Goal: Task Accomplishment & Management: Use online tool/utility

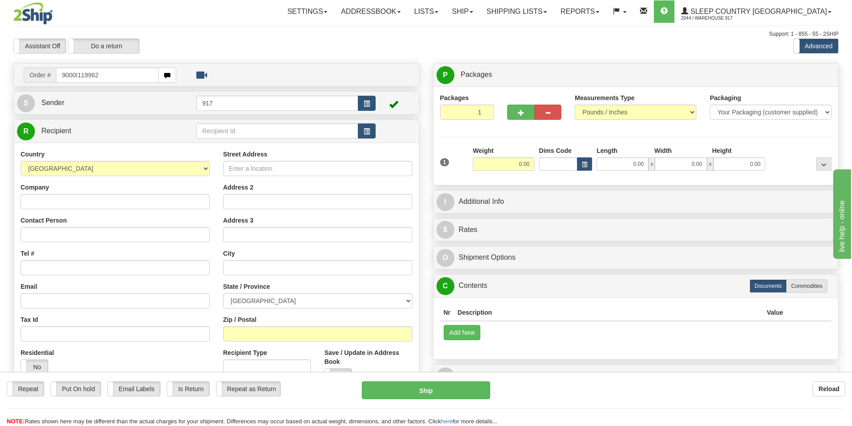
type input "9000I119962"
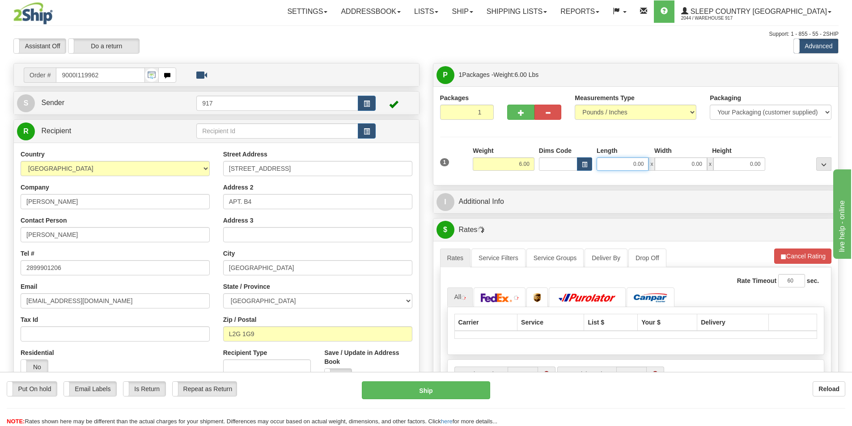
click at [606, 165] on input "0.00" at bounding box center [623, 164] width 52 height 13
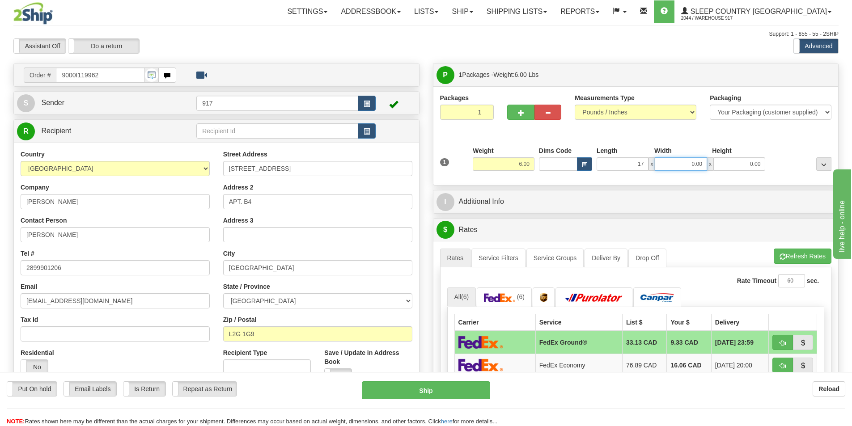
type input "17.00"
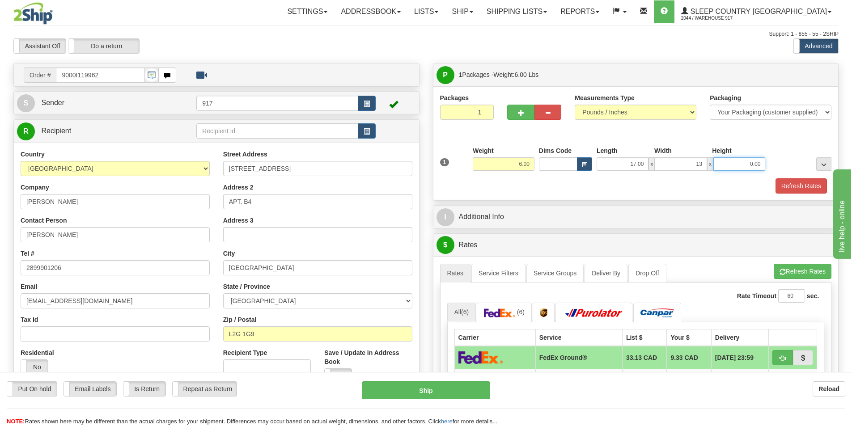
type input "13.00"
type input "6.00"
click at [807, 192] on button "Refresh Rates" at bounding box center [801, 186] width 51 height 15
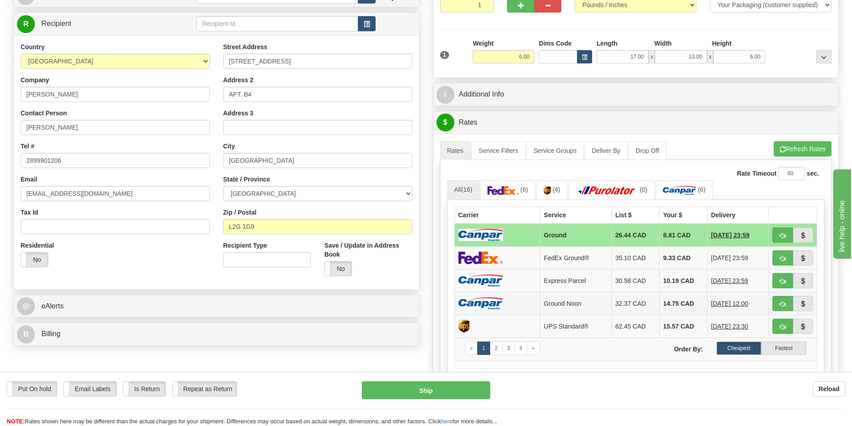
scroll to position [134, 0]
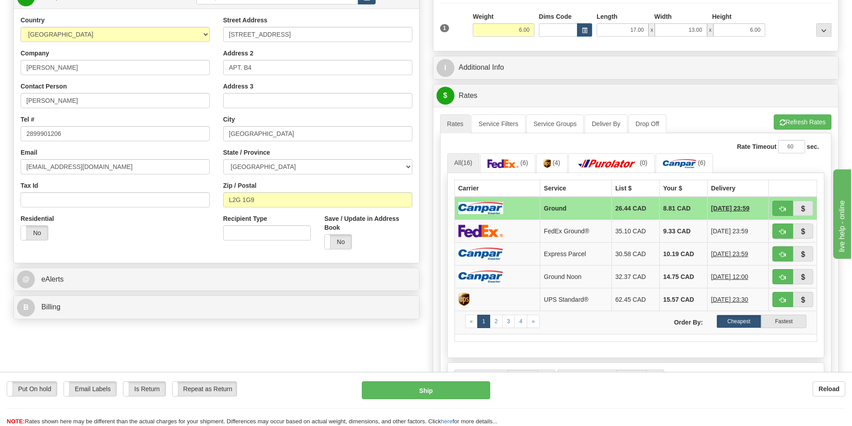
click at [508, 209] on td at bounding box center [498, 208] width 86 height 23
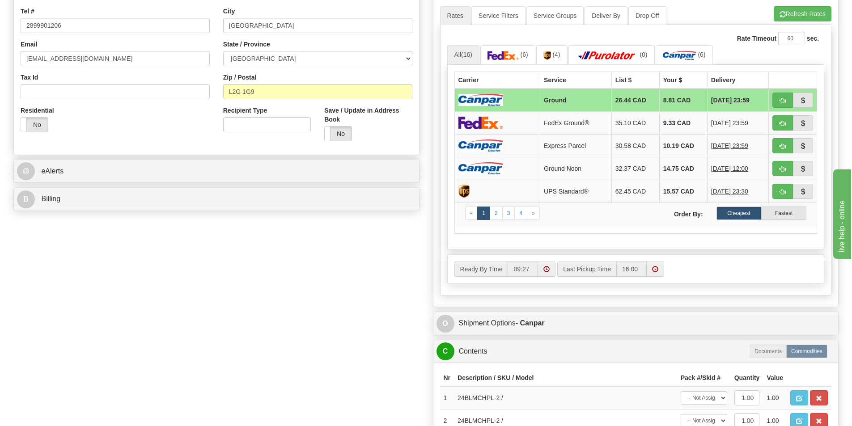
scroll to position [403, 0]
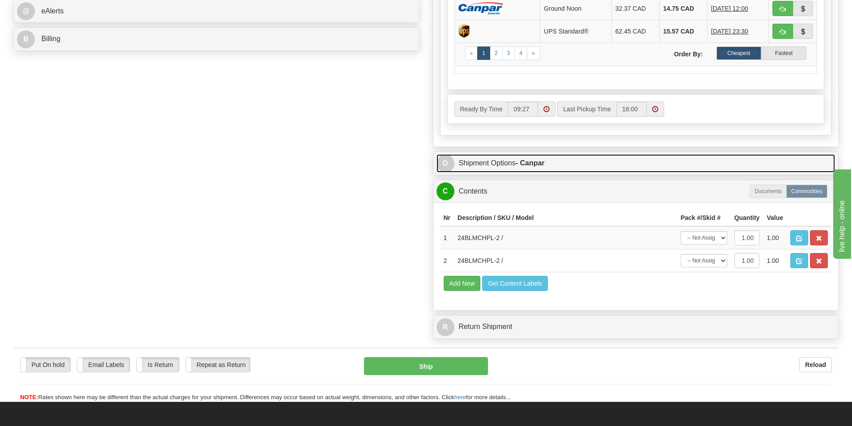
click at [481, 162] on link "O Shipment Options - Canpar" at bounding box center [636, 163] width 399 height 18
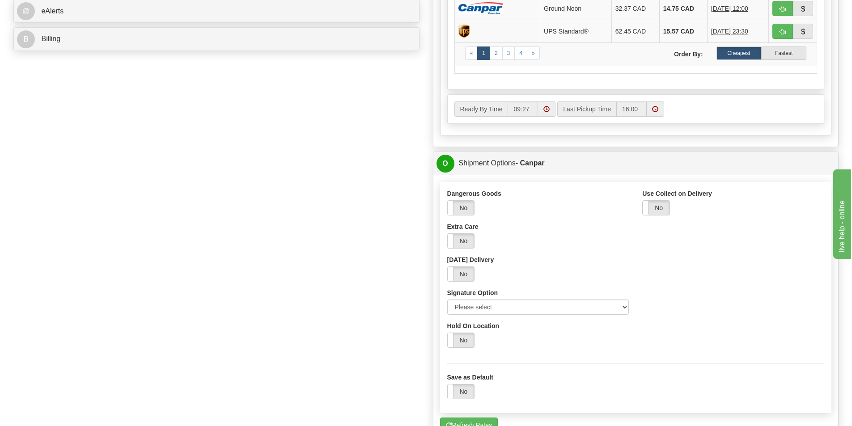
click at [582, 317] on div "Dangerous Goods Yes No Extra Care Yes No [DATE] Delivery Yes No Signature Optio…" at bounding box center [539, 255] width 196 height 132
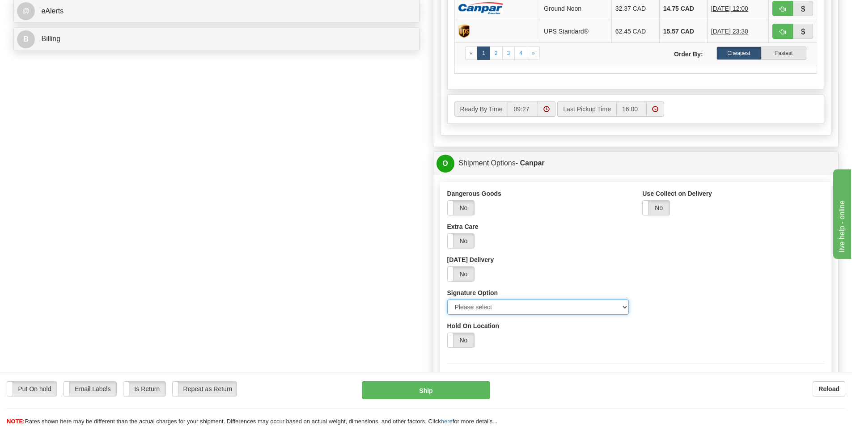
click at [544, 306] on select "Please select No Signature Required Signature Required Adult Signature" at bounding box center [538, 307] width 182 height 15
click at [447, 300] on select "Please select No Signature Required Signature Required Adult Signature" at bounding box center [538, 307] width 182 height 15
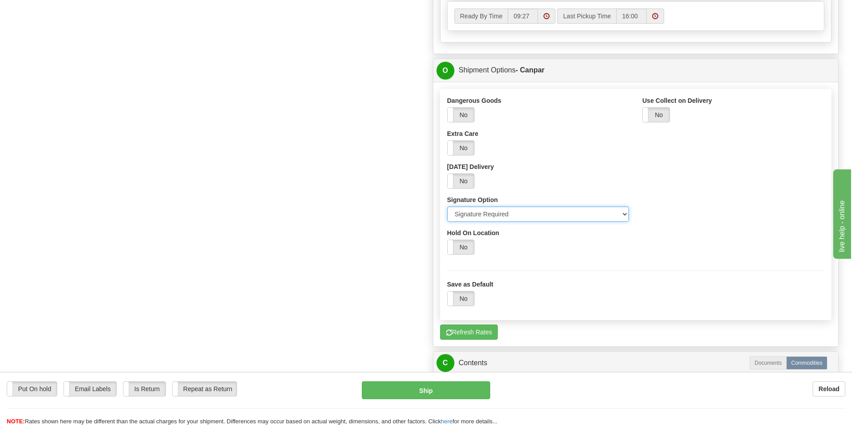
scroll to position [492, 0]
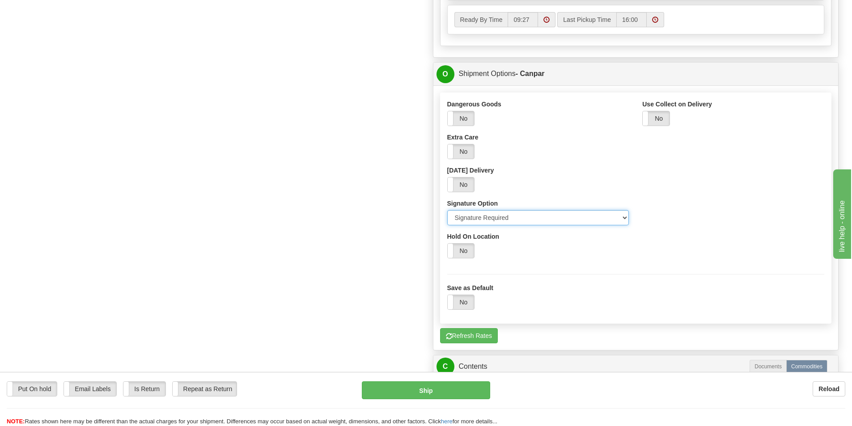
click at [505, 222] on select "Please select No Signature Required Signature Required Adult Signature" at bounding box center [538, 217] width 182 height 15
select select "1"
click at [447, 210] on select "Please select No Signature Required Signature Required Adult Signature" at bounding box center [538, 217] width 182 height 15
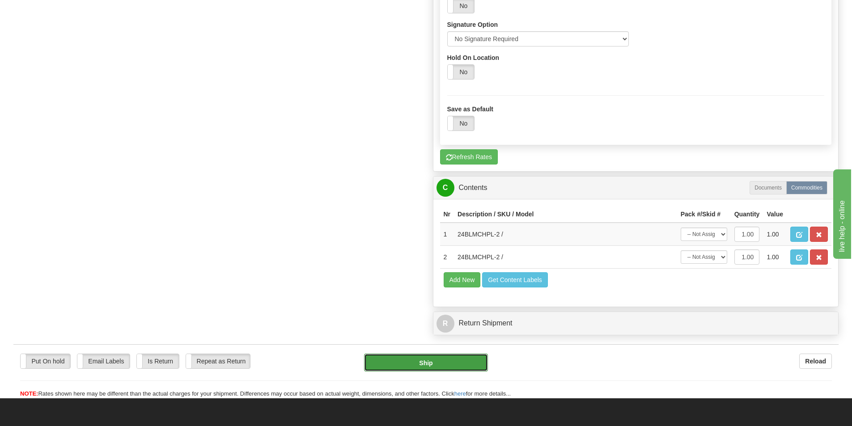
click at [425, 363] on button "Ship" at bounding box center [426, 363] width 124 height 18
type input "1"
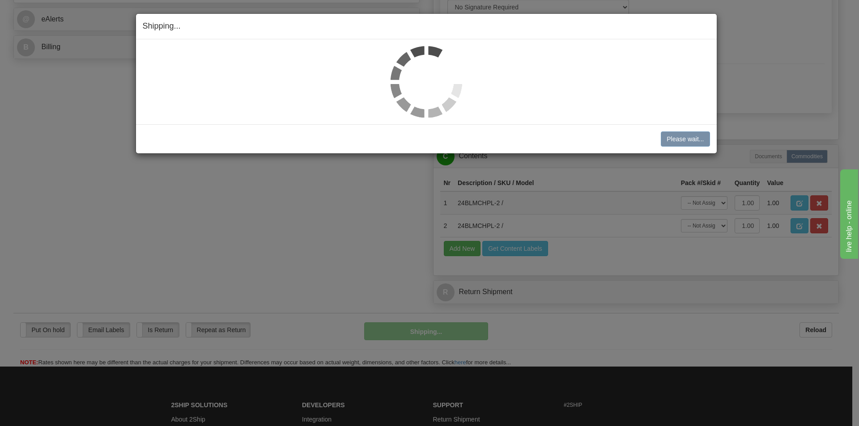
scroll to position [363, 0]
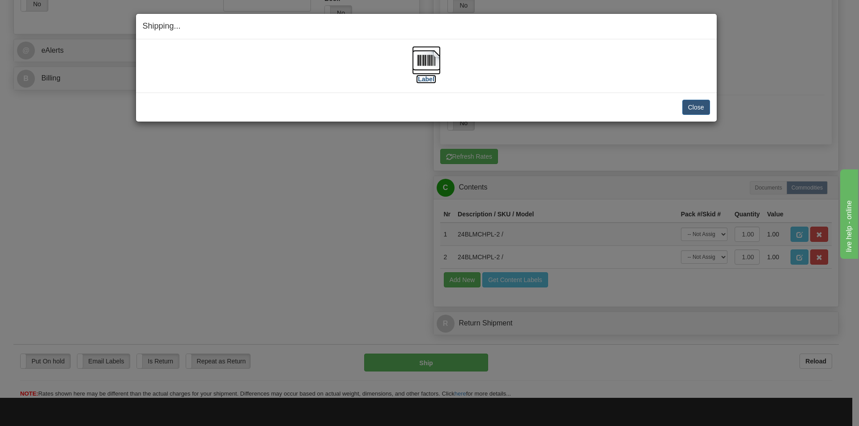
click at [425, 64] on img at bounding box center [426, 60] width 29 height 29
click at [692, 108] on button "Close" at bounding box center [696, 107] width 28 height 15
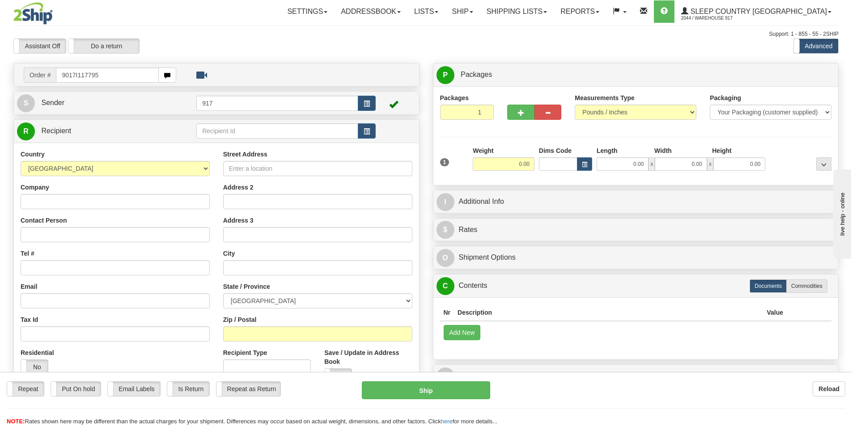
type input "9017I117795"
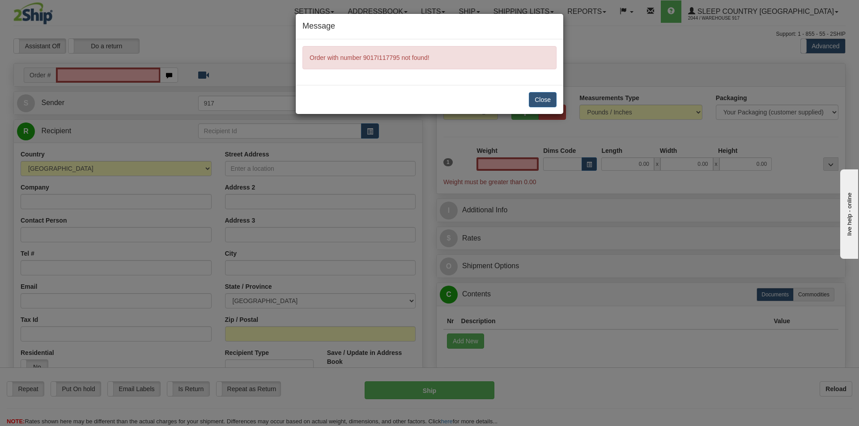
type input "0.00"
click at [552, 93] on button "Close" at bounding box center [543, 99] width 28 height 15
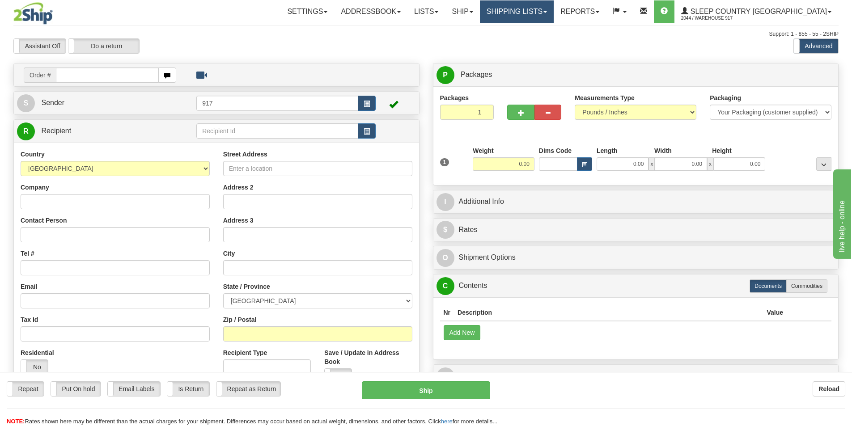
click at [554, 12] on link "Shipping lists" at bounding box center [517, 11] width 74 height 22
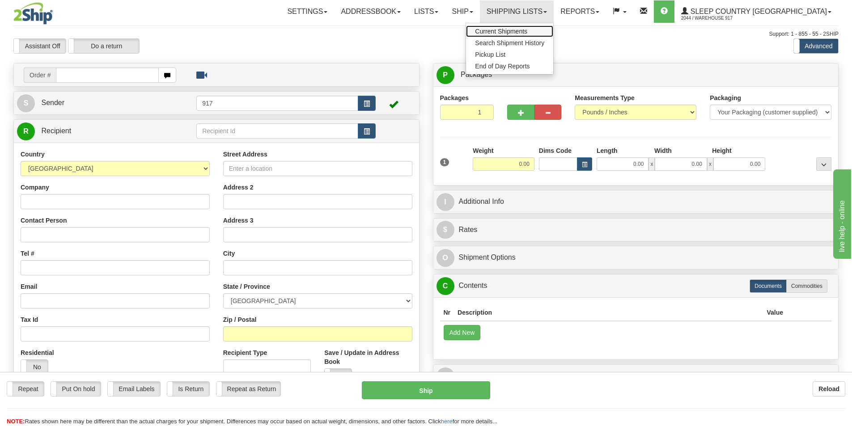
click at [547, 26] on link "Current Shipments" at bounding box center [509, 32] width 87 height 12
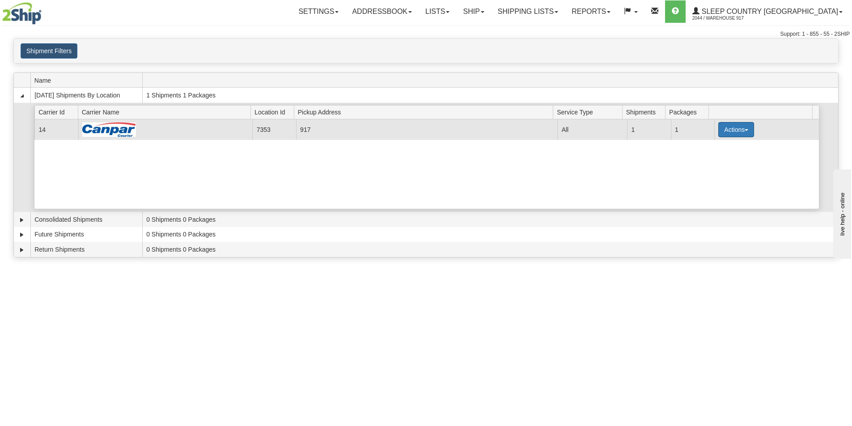
click at [721, 127] on button "Actions" at bounding box center [737, 129] width 36 height 15
click at [702, 158] on span "Close" at bounding box center [701, 158] width 21 height 6
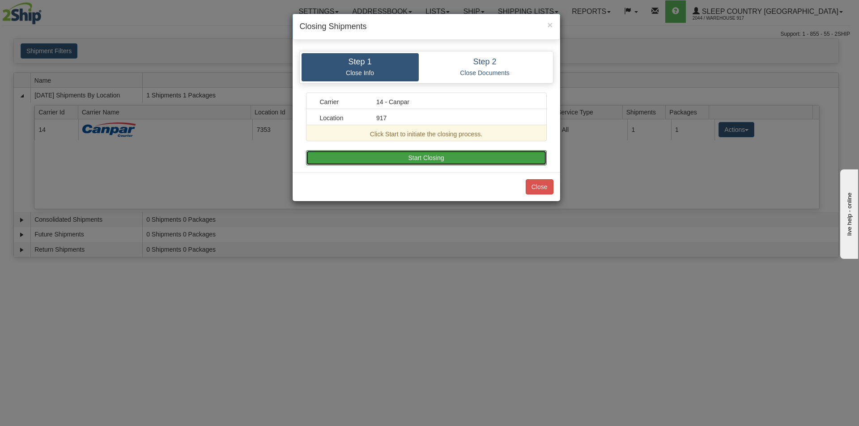
drag, startPoint x: 460, startPoint y: 154, endPoint x: 437, endPoint y: 158, distance: 22.7
click at [459, 155] on button "Start Closing" at bounding box center [426, 157] width 241 height 15
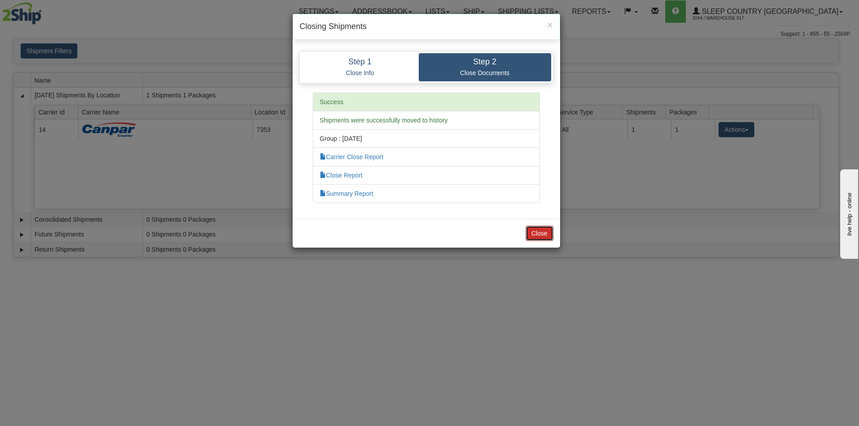
click at [532, 229] on button "Close" at bounding box center [540, 233] width 28 height 15
